Goal: Transaction & Acquisition: Book appointment/travel/reservation

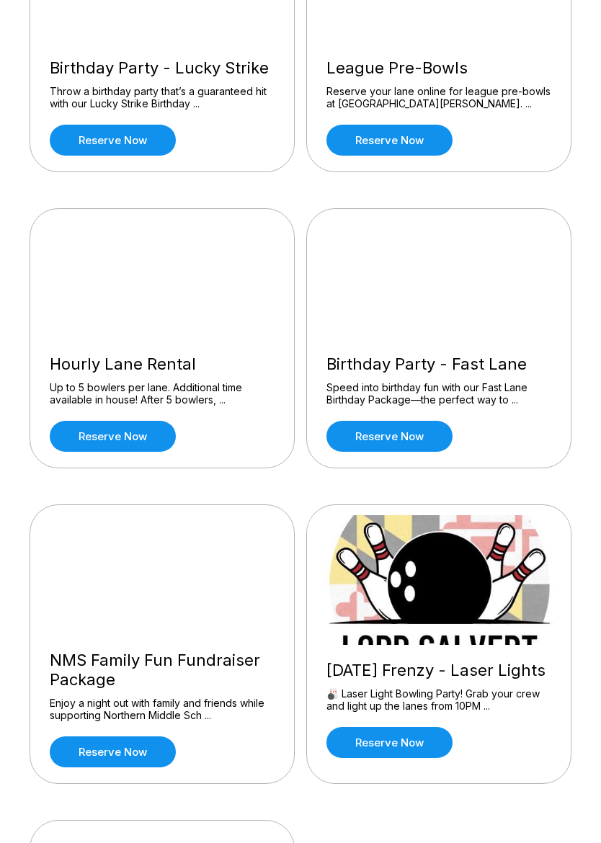
scroll to position [536, 0]
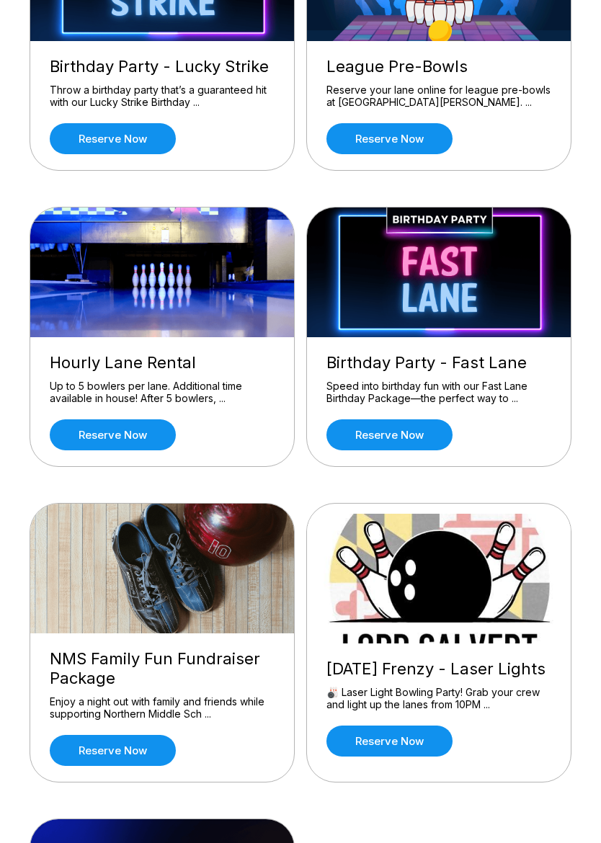
click at [99, 438] on link "Reserve now" at bounding box center [113, 435] width 126 height 31
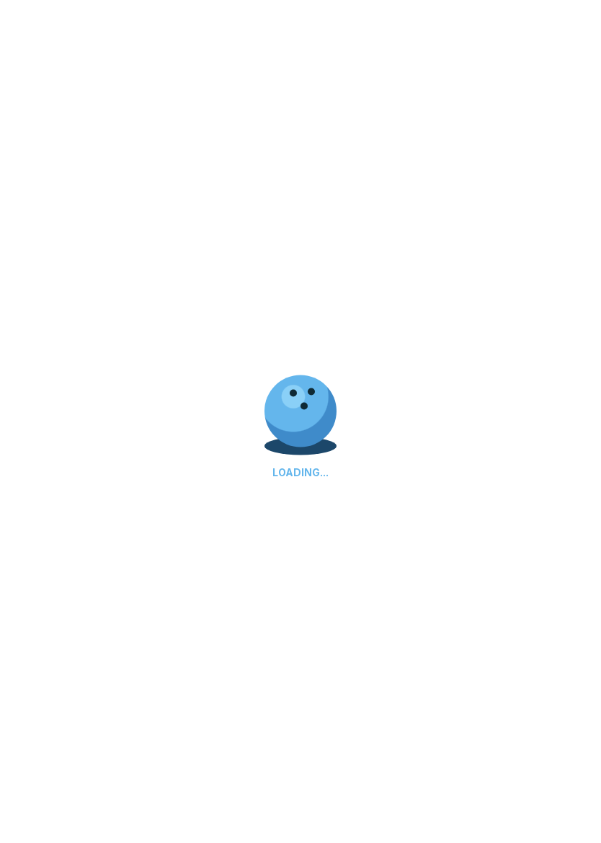
scroll to position [537, 0]
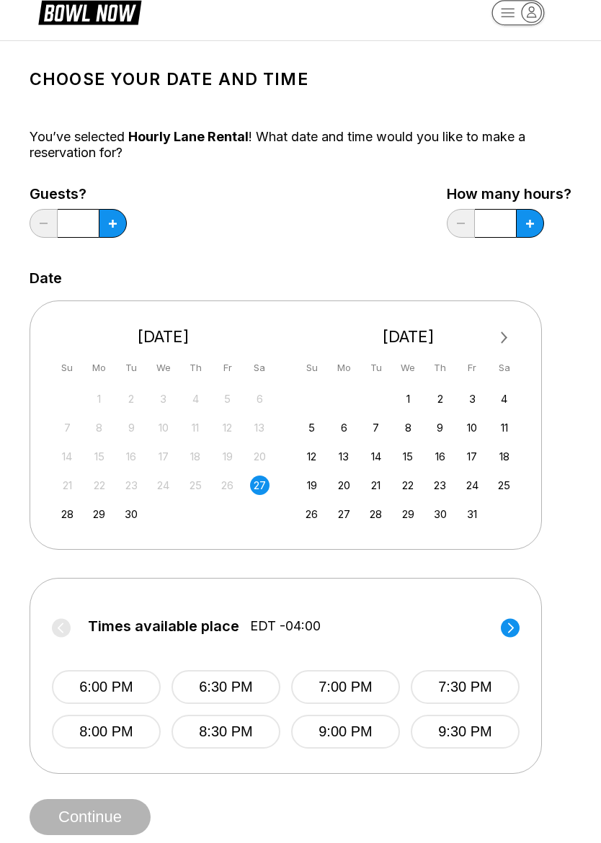
scroll to position [27, 0]
click at [533, 224] on icon at bounding box center [530, 223] width 8 height 8
click at [535, 223] on button at bounding box center [530, 222] width 28 height 29
type input "*"
click at [111, 222] on icon at bounding box center [113, 223] width 8 height 8
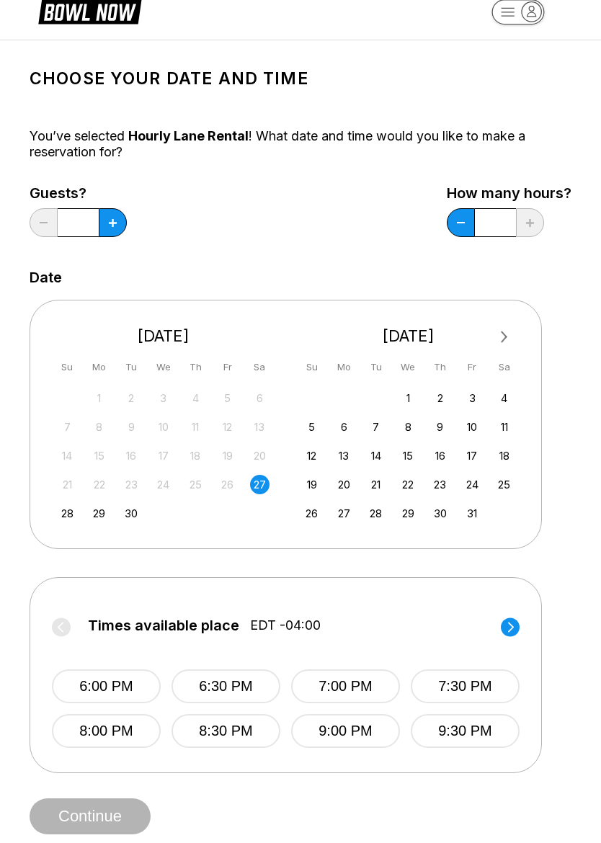
type input "*"
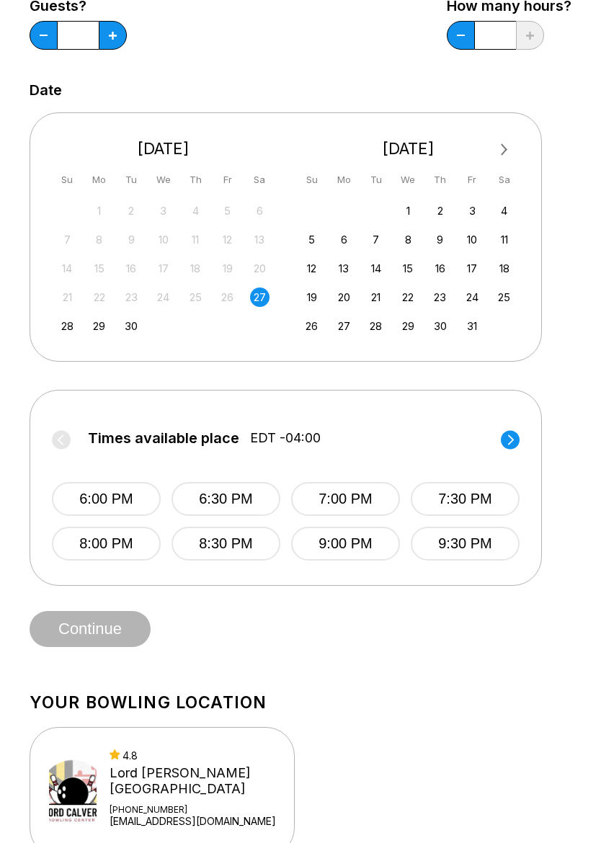
scroll to position [213, 0]
click at [223, 503] on button "6:30 PM" at bounding box center [226, 501] width 109 height 34
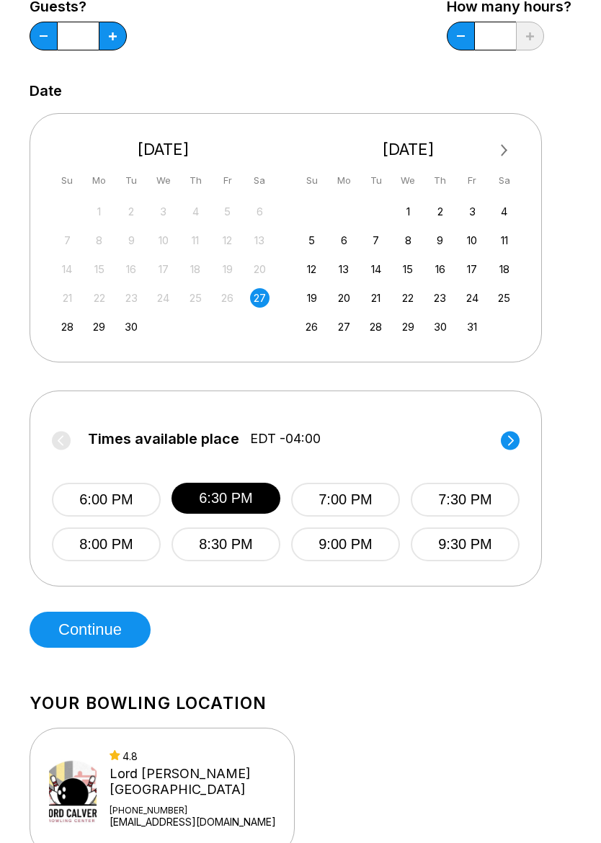
click at [79, 623] on button "Continue" at bounding box center [90, 630] width 121 height 36
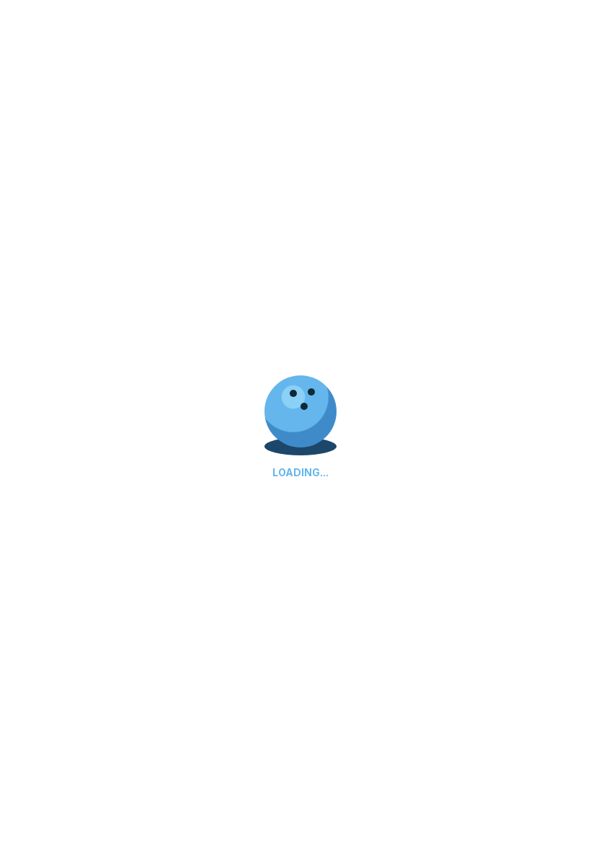
select select "**"
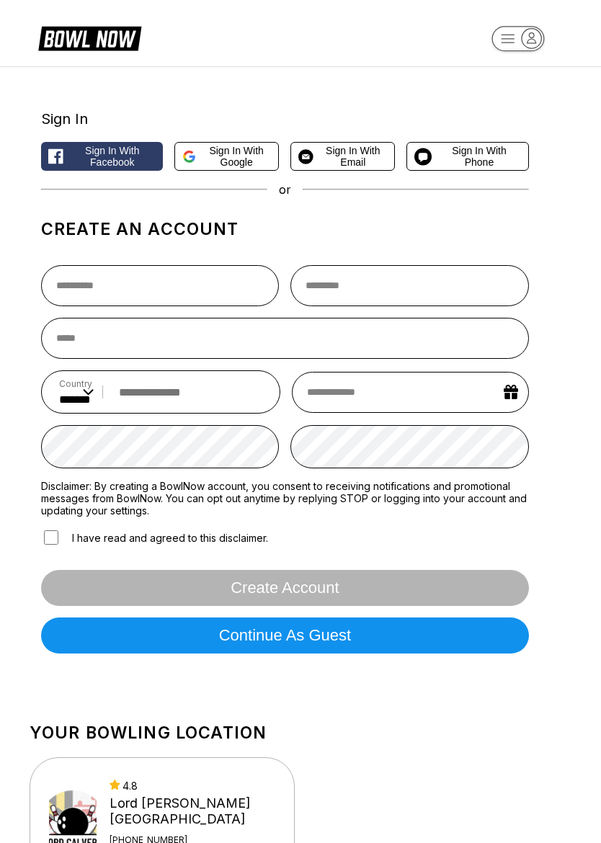
click at [234, 152] on span "Sign in with Google" at bounding box center [236, 156] width 69 height 23
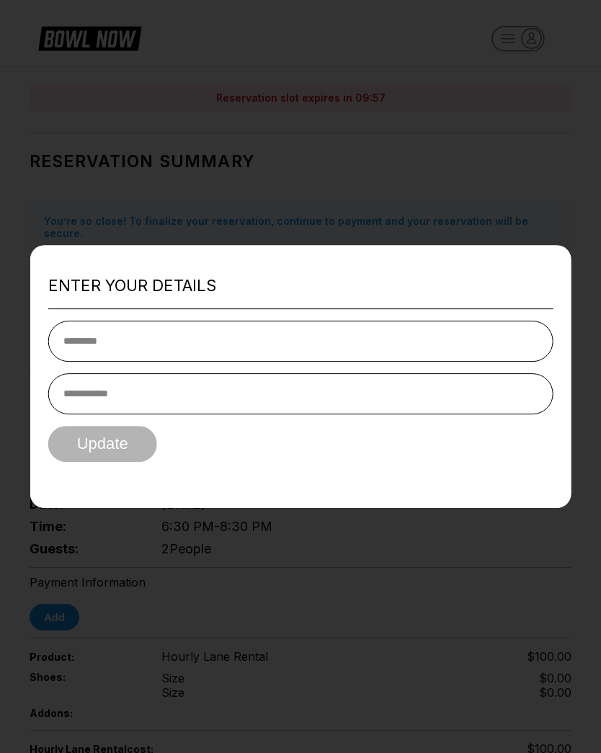
click at [92, 346] on input "text" at bounding box center [300, 341] width 505 height 41
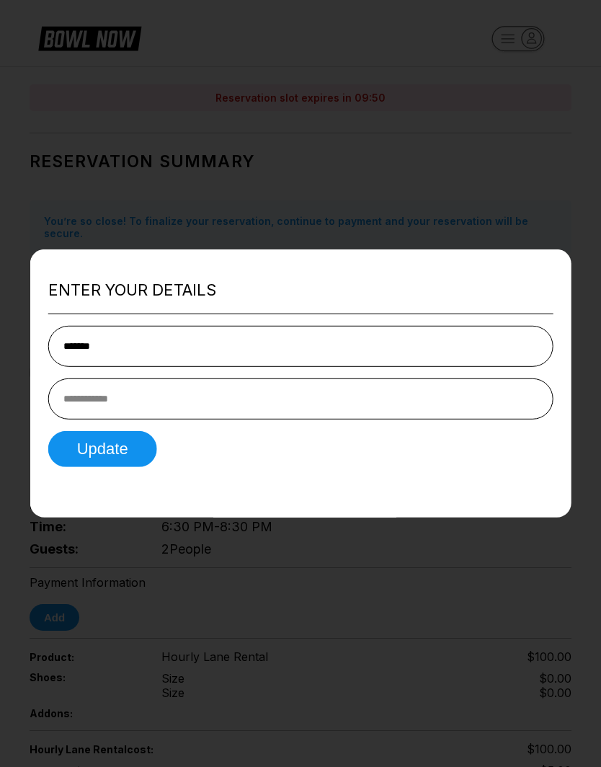
type input "*******"
click at [81, 401] on input "tel" at bounding box center [300, 398] width 505 height 41
type input "*"
type input "**********"
click at [74, 448] on button "Update" at bounding box center [102, 448] width 109 height 36
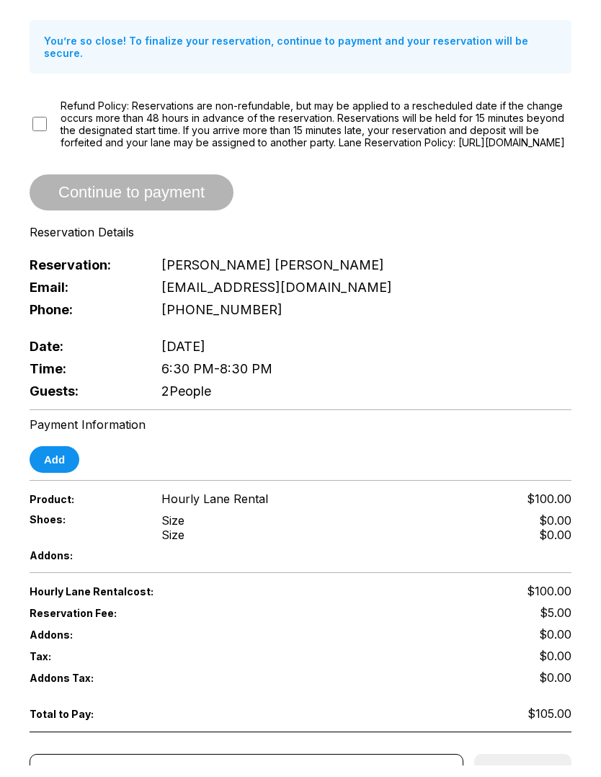
scroll to position [191, 0]
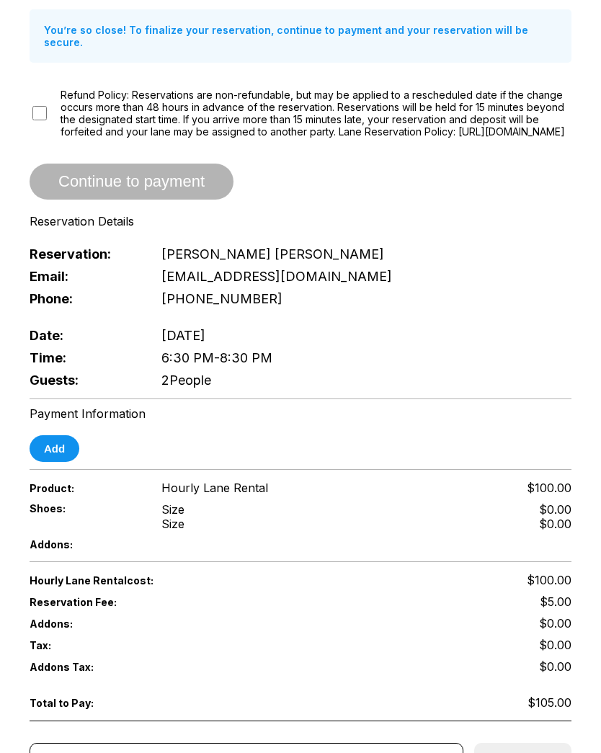
click at [44, 458] on button "Add" at bounding box center [55, 448] width 50 height 27
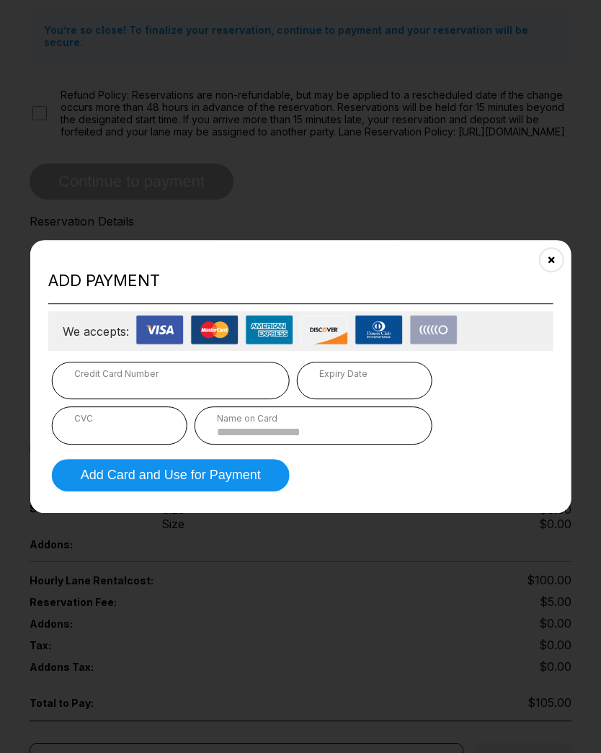
click at [433, 332] on img at bounding box center [434, 330] width 48 height 30
click at [447, 331] on img at bounding box center [434, 330] width 48 height 30
click at [143, 378] on div "Credit Card Number" at bounding box center [170, 373] width 193 height 11
type input "**********"
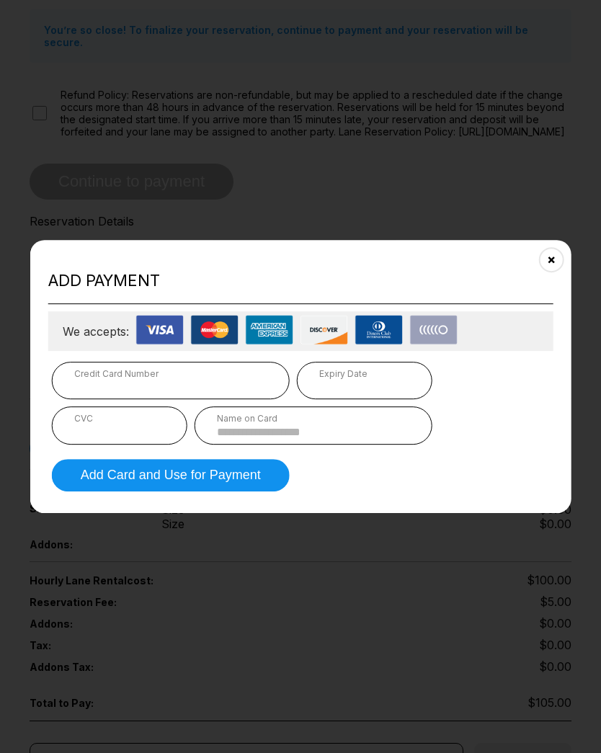
type input "**********"
click at [262, 463] on button "Add Card and Use for Payment" at bounding box center [171, 475] width 238 height 32
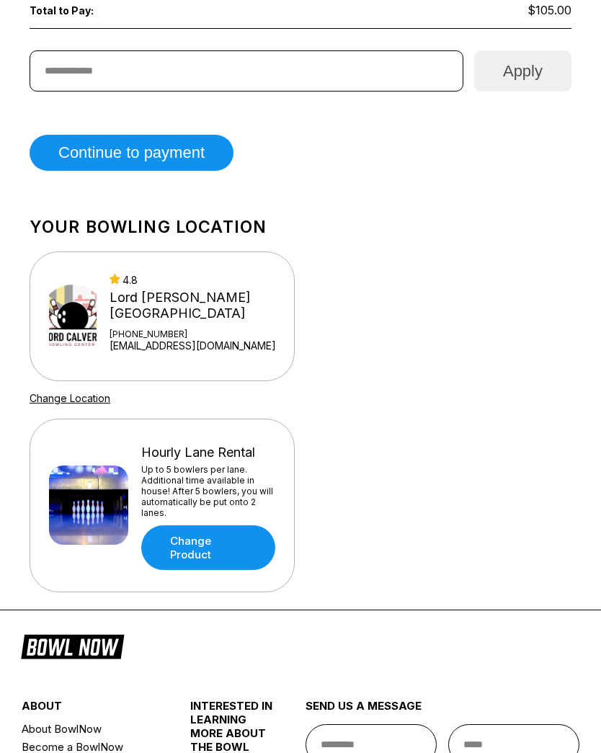
scroll to position [885, 0]
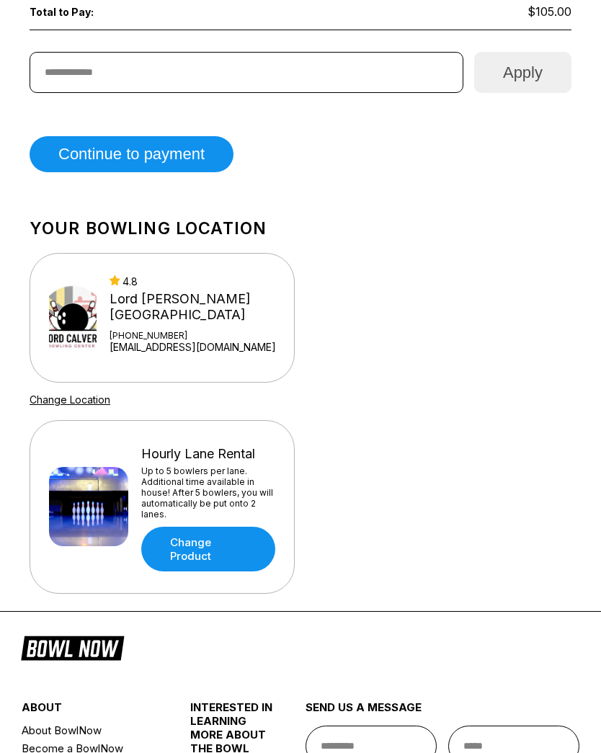
click at [103, 172] on button "Continue to payment" at bounding box center [132, 154] width 204 height 36
